Goal: Task Accomplishment & Management: Manage account settings

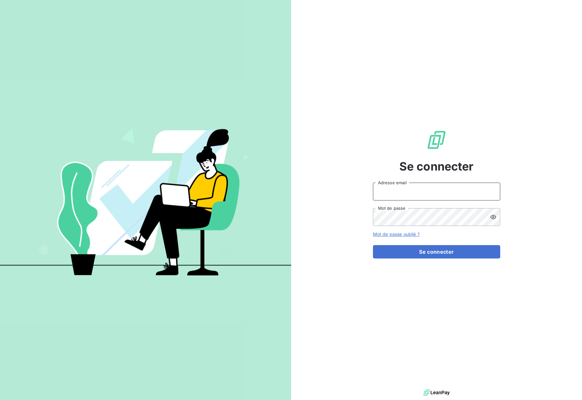
click at [395, 190] on input "Adresse email" at bounding box center [436, 191] width 127 height 18
type input "[EMAIL_ADDRESS][DOMAIN_NAME]"
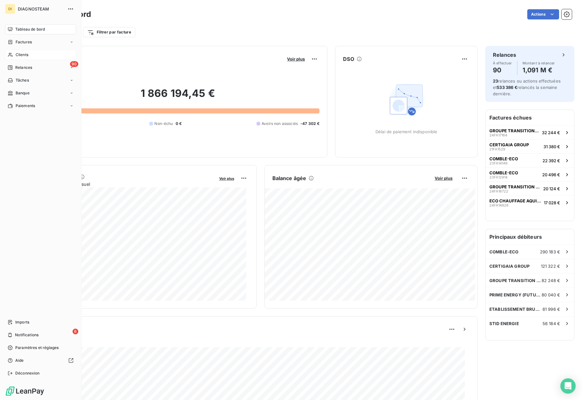
click at [16, 55] on span "Clients" at bounding box center [22, 55] width 13 height 6
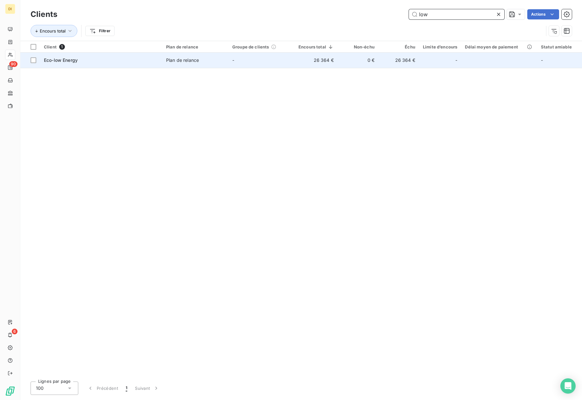
type input "low"
click at [120, 57] on div "Eco-low Energy" at bounding box center [101, 60] width 115 height 6
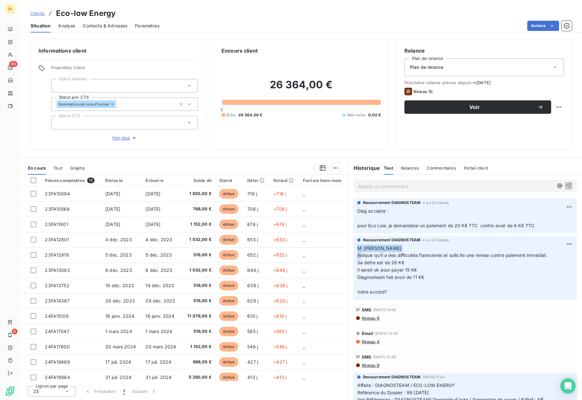
drag, startPoint x: 409, startPoint y: 246, endPoint x: 357, endPoint y: 250, distance: 52.1
click at [358, 250] on p "M. [PERSON_NAME] indique qu'il a des difficultés fianncieres et sollicite une r…" at bounding box center [466, 270] width 216 height 51
click at [97, 22] on div "Contacts & Adresses" at bounding box center [105, 25] width 45 height 13
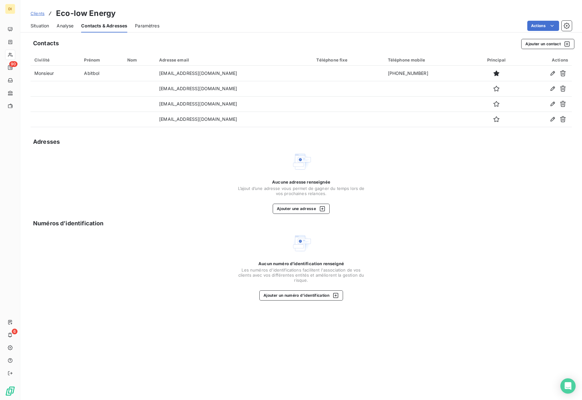
click at [39, 26] on span "Situation" at bounding box center [40, 26] width 18 height 6
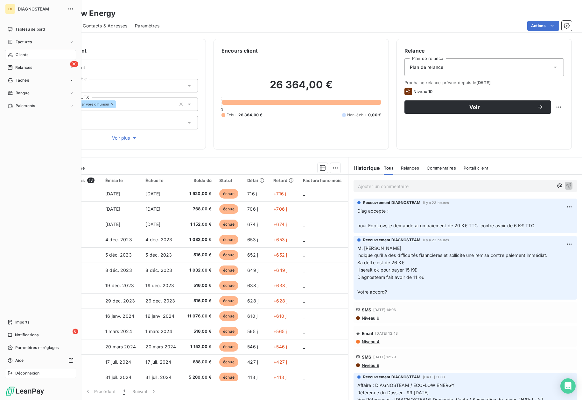
click at [23, 375] on span "Déconnexion" at bounding box center [27, 373] width 25 height 6
